Goal: Information Seeking & Learning: Find specific fact

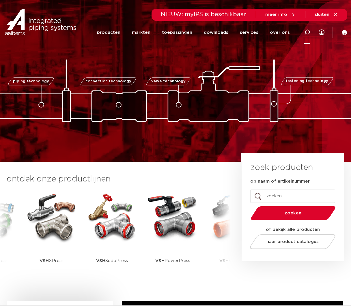
click at [304, 32] on div at bounding box center [307, 32] width 23 height 24
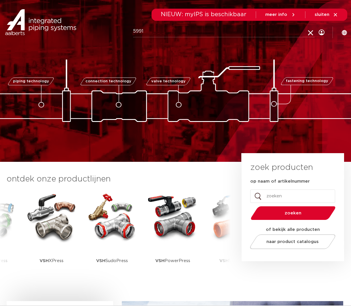
type input "5991"
click button "Zoeken" at bounding box center [0, 0] width 0 height 0
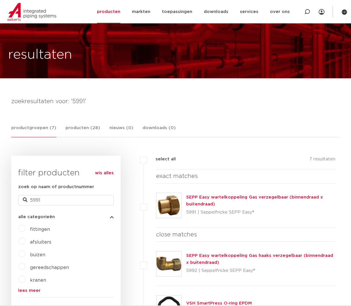
drag, startPoint x: 364, startPoint y: 302, endPoint x: 346, endPoint y: 275, distance: 31.5
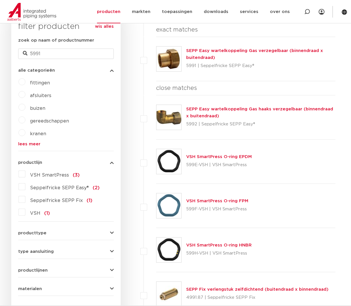
scroll to position [162, 0]
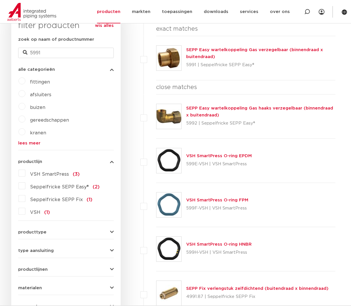
click at [27, 142] on link "lees meer" at bounding box center [66, 143] width 96 height 4
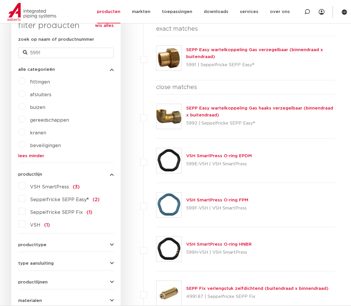
click at [25, 120] on label "gereedschappen" at bounding box center [47, 118] width 44 height 9
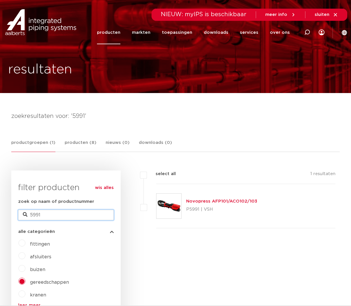
drag, startPoint x: 44, startPoint y: 214, endPoint x: 39, endPoint y: 213, distance: 5.5
click at [39, 213] on input "5991" at bounding box center [66, 215] width 96 height 10
type input "5990"
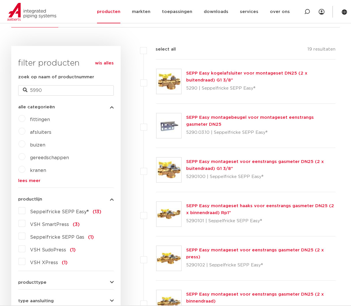
scroll to position [118, 0]
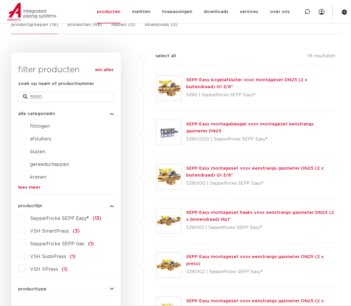
click at [25, 164] on label "gereedschappen" at bounding box center [47, 162] width 44 height 9
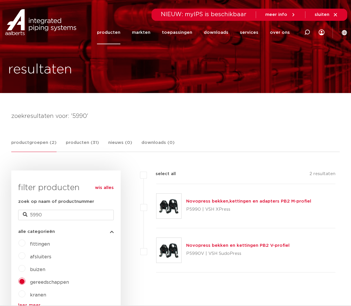
click at [174, 252] on img at bounding box center [168, 250] width 25 height 25
